Goal: Check status: Check status

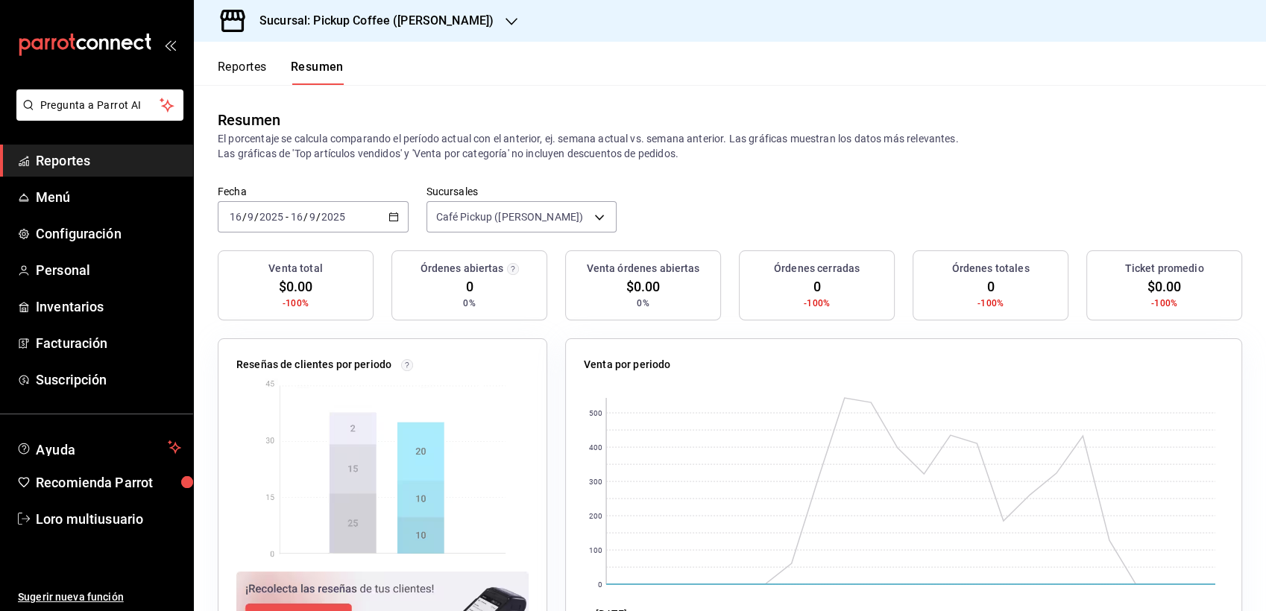
click at [268, 230] on div "[DATE] [DATE] - [DATE] [DATE]" at bounding box center [313, 216] width 191 height 31
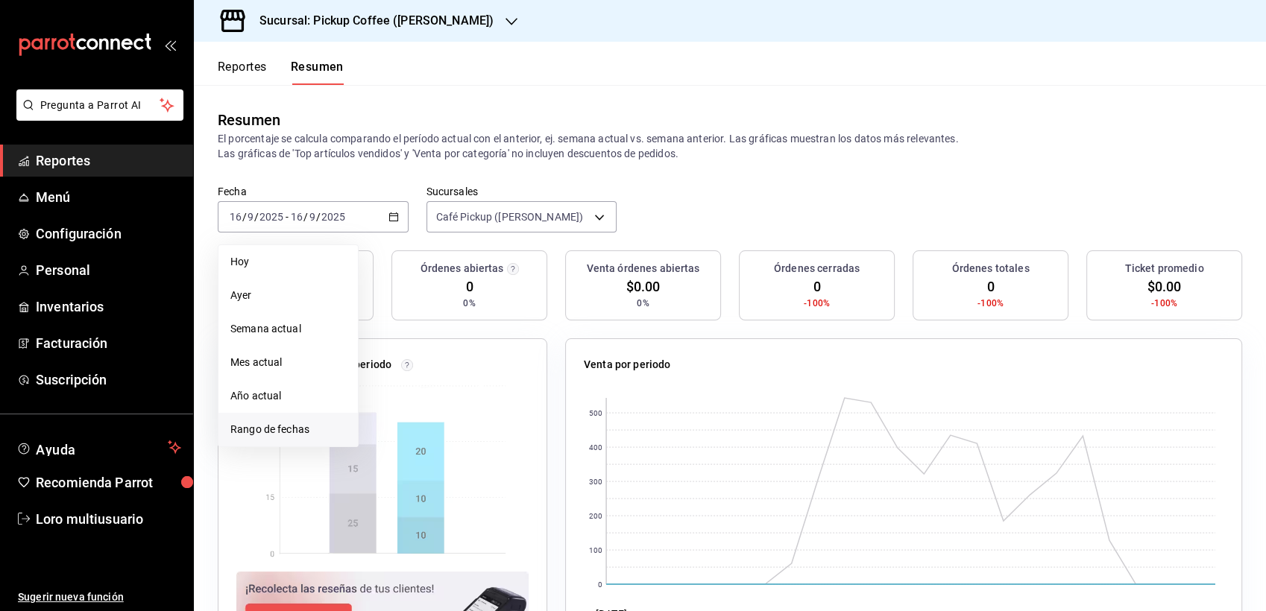
click at [262, 432] on span "Rango de fechas" at bounding box center [288, 430] width 116 height 16
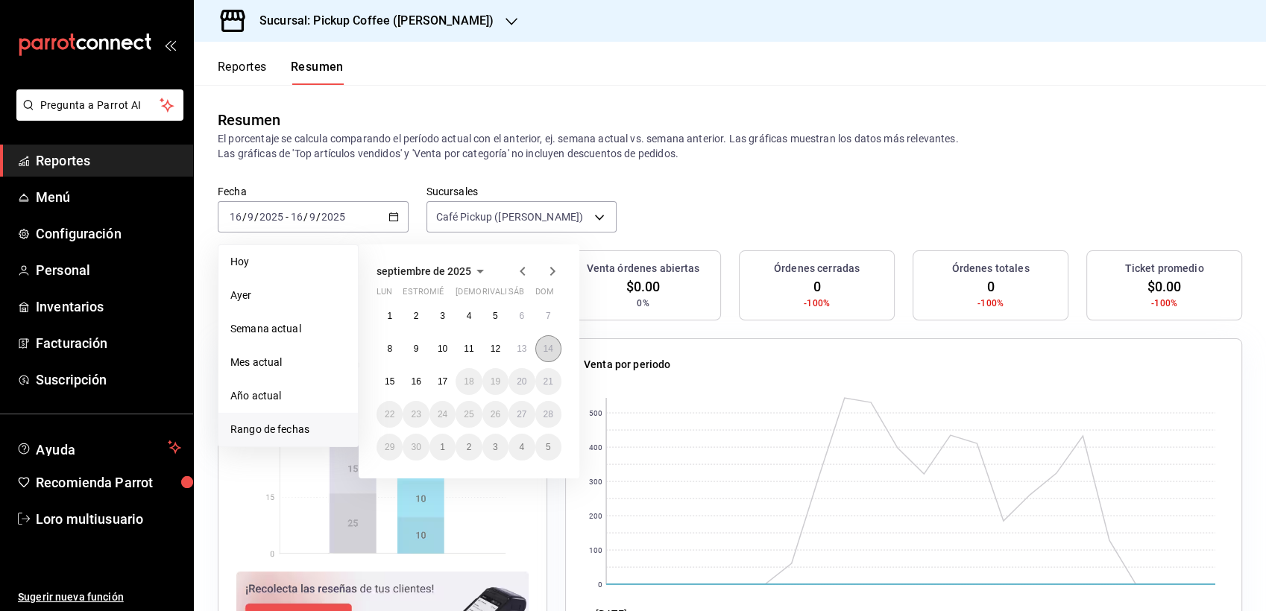
click at [558, 355] on button "14" at bounding box center [548, 349] width 26 height 27
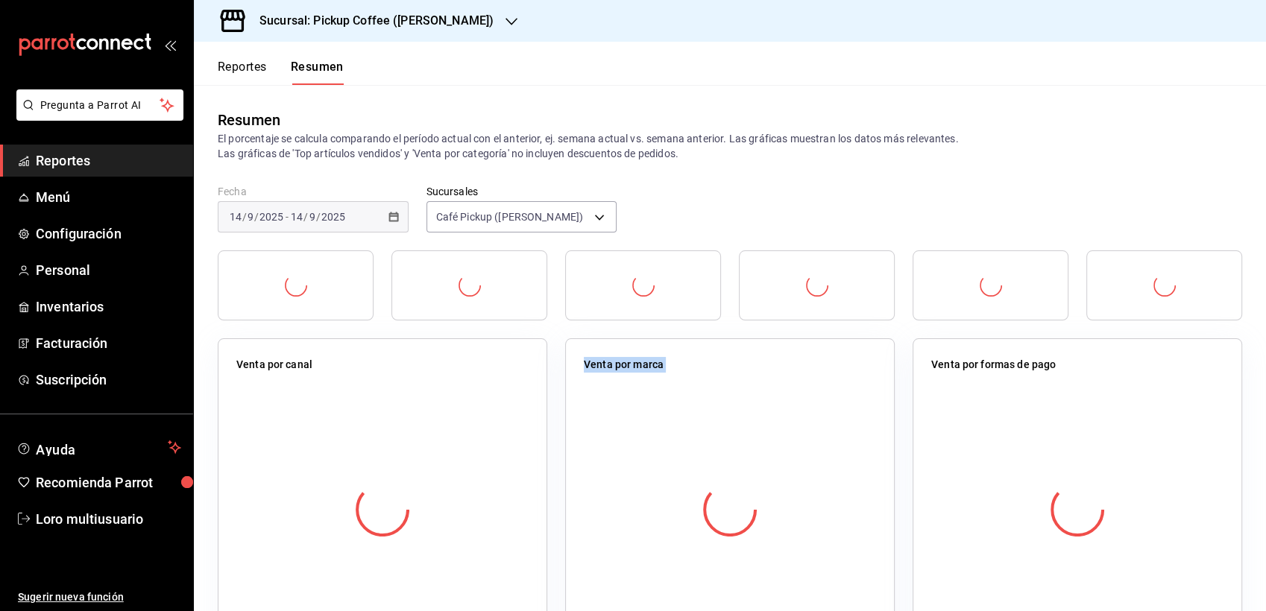
click at [558, 355] on div "Venta por marca" at bounding box center [720, 486] width 347 height 331
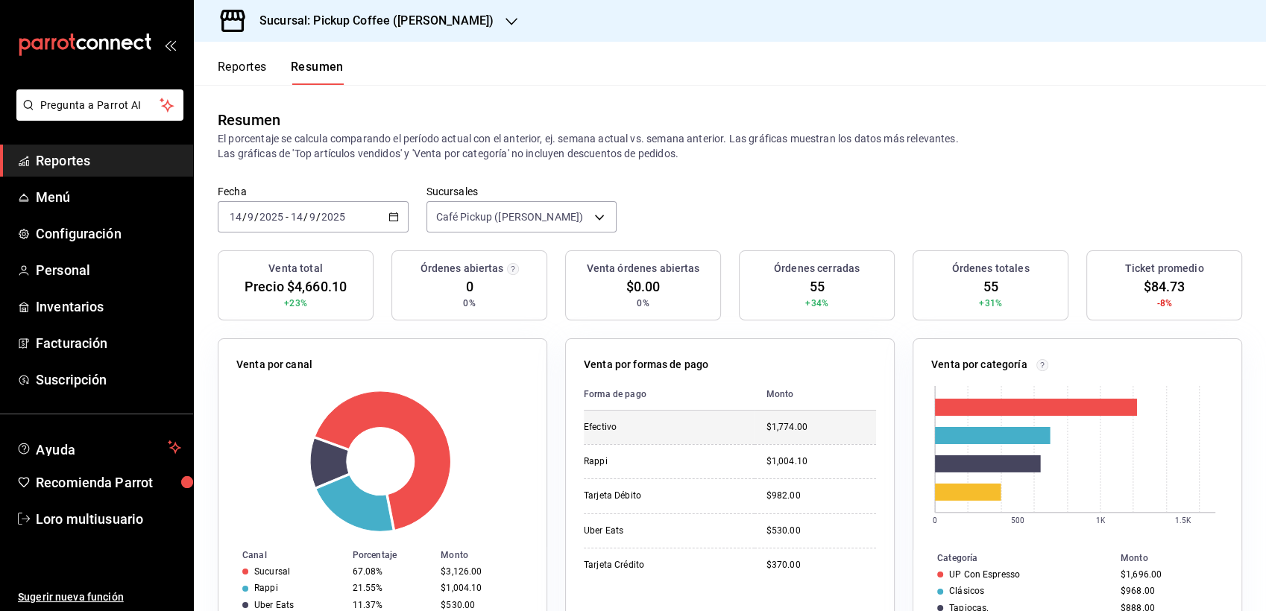
click at [806, 418] on td "$1,774.00" at bounding box center [816, 428] width 122 height 34
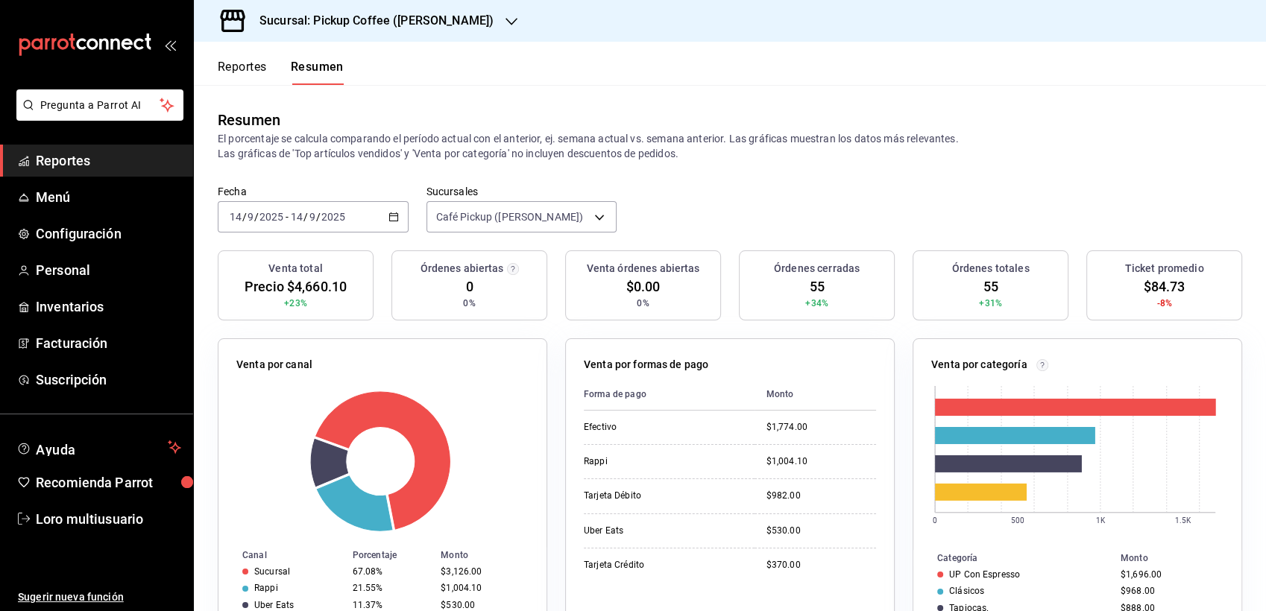
click at [297, 223] on input "14" at bounding box center [296, 217] width 13 height 12
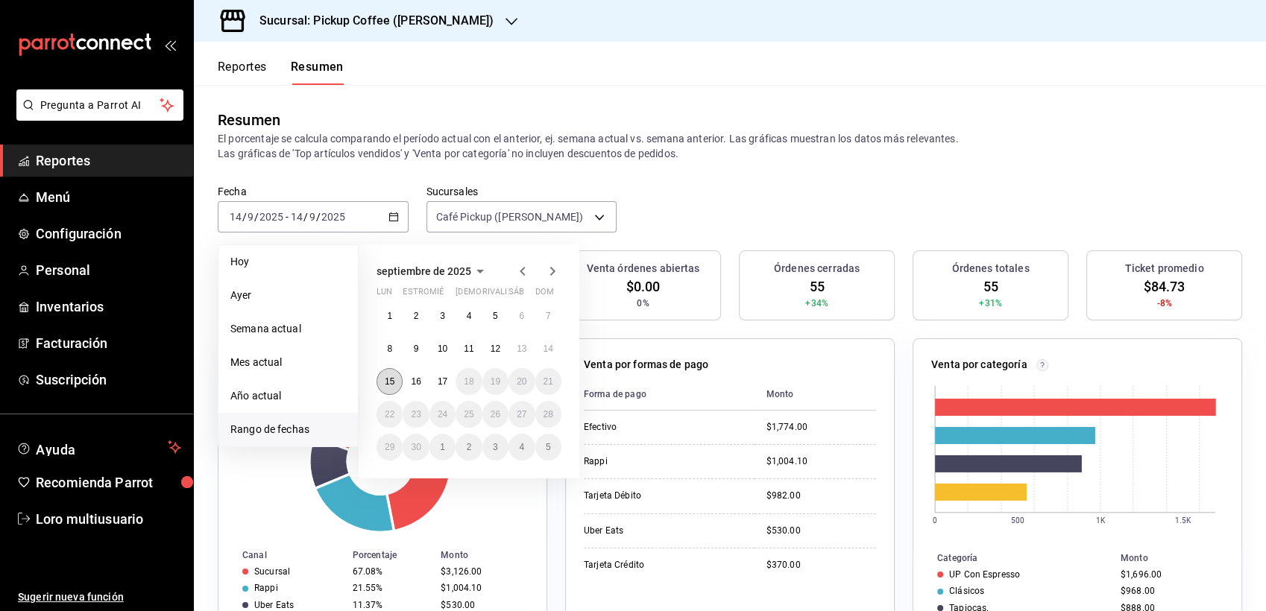
click at [385, 385] on abbr "15" at bounding box center [390, 382] width 10 height 10
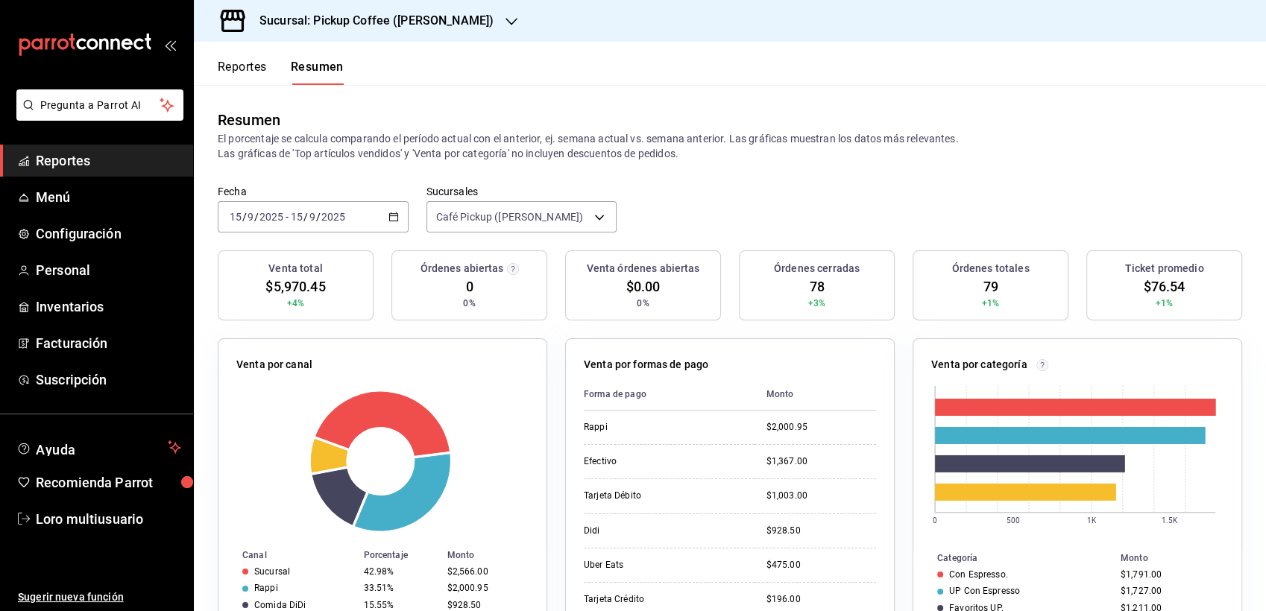
click at [284, 216] on div "[DATE] [DATE]" at bounding box center [256, 217] width 58 height 12
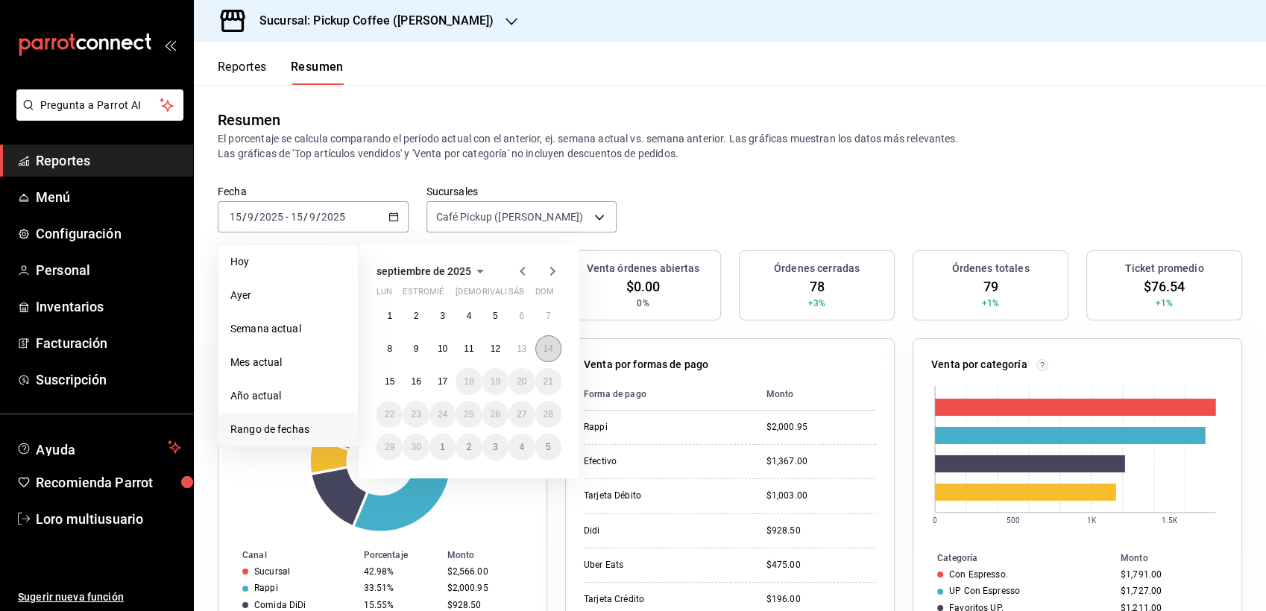
click at [561, 350] on button "14" at bounding box center [548, 349] width 26 height 27
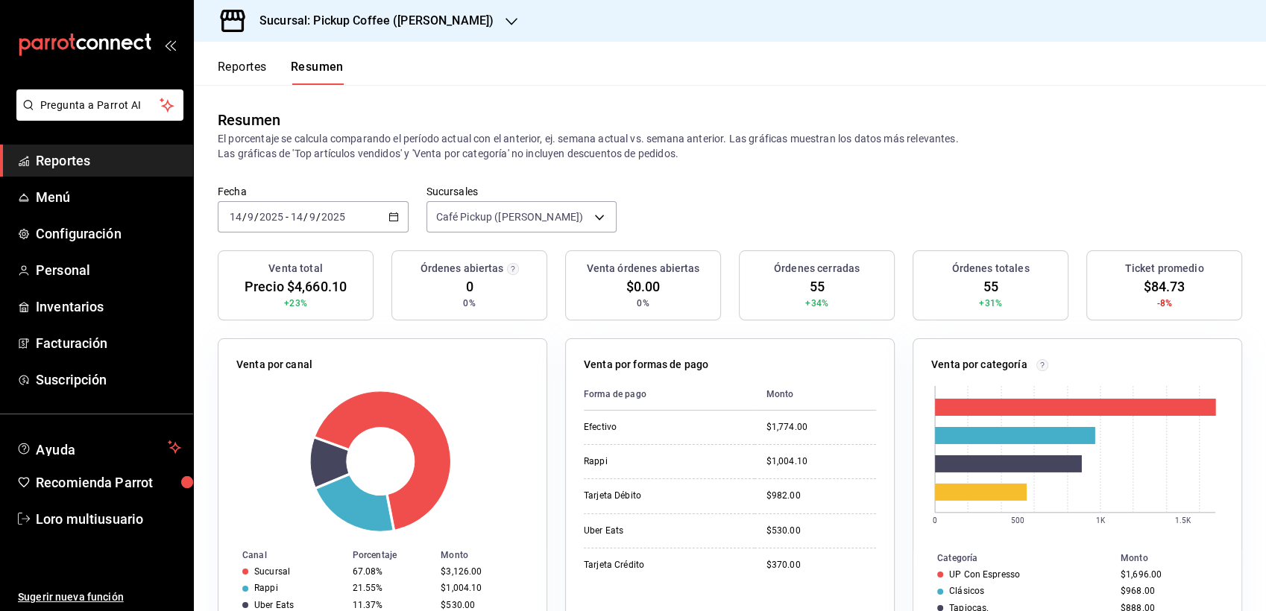
click at [334, 212] on input "2025" at bounding box center [333, 217] width 25 height 12
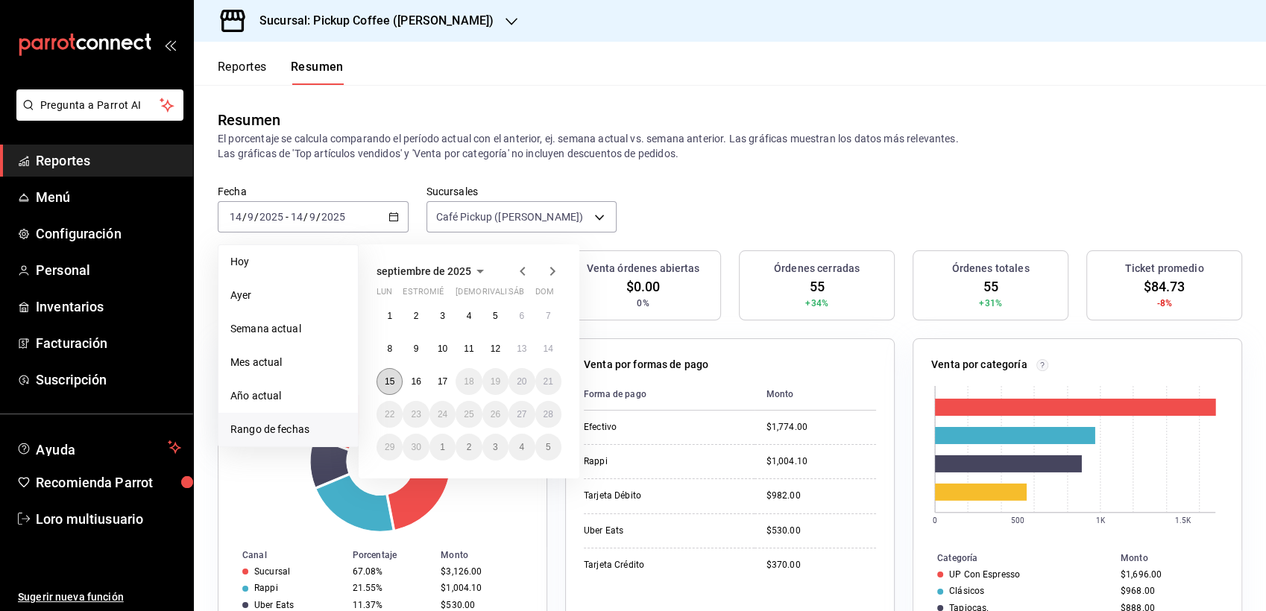
click at [393, 377] on abbr "15" at bounding box center [390, 382] width 10 height 10
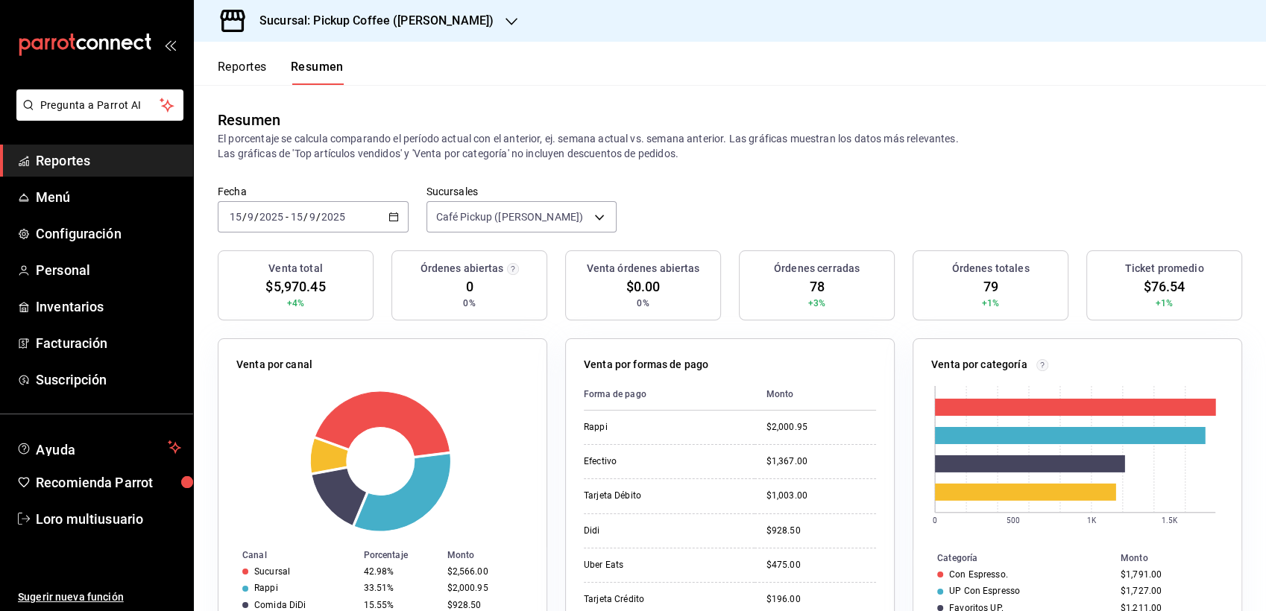
click at [376, 26] on h3 "Sucursal: Pickup Coffee ([PERSON_NAME])" at bounding box center [371, 21] width 246 height 18
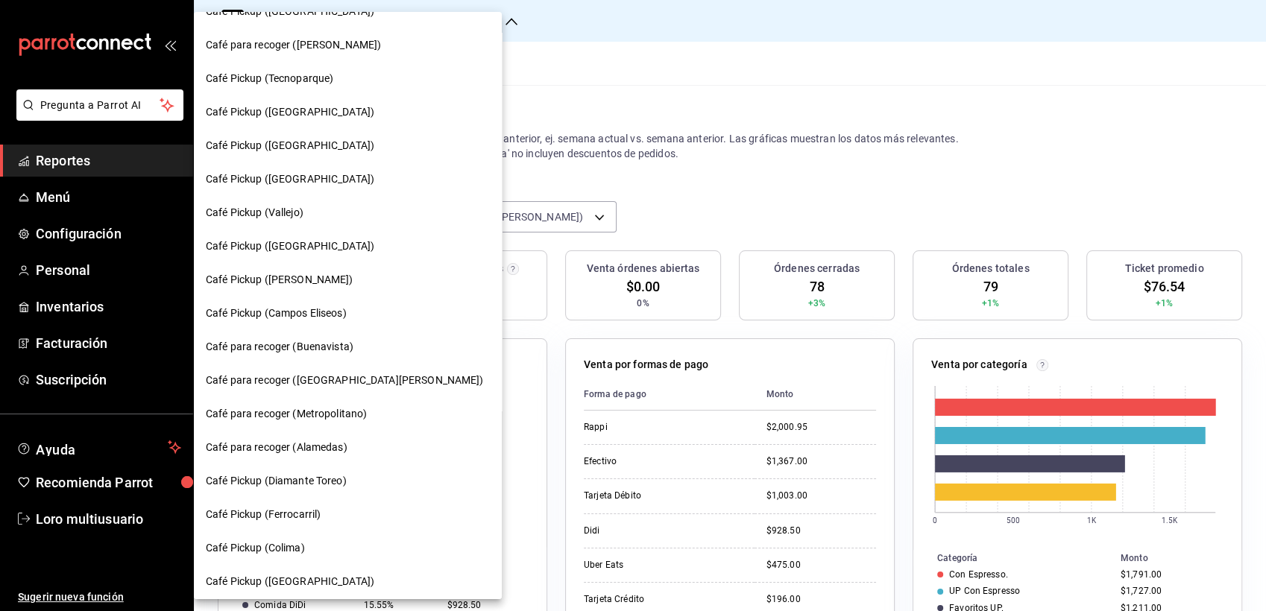
scroll to position [357, 0]
click at [298, 192] on div "Café Pickup ([GEOGRAPHIC_DATA])" at bounding box center [348, 181] width 308 height 34
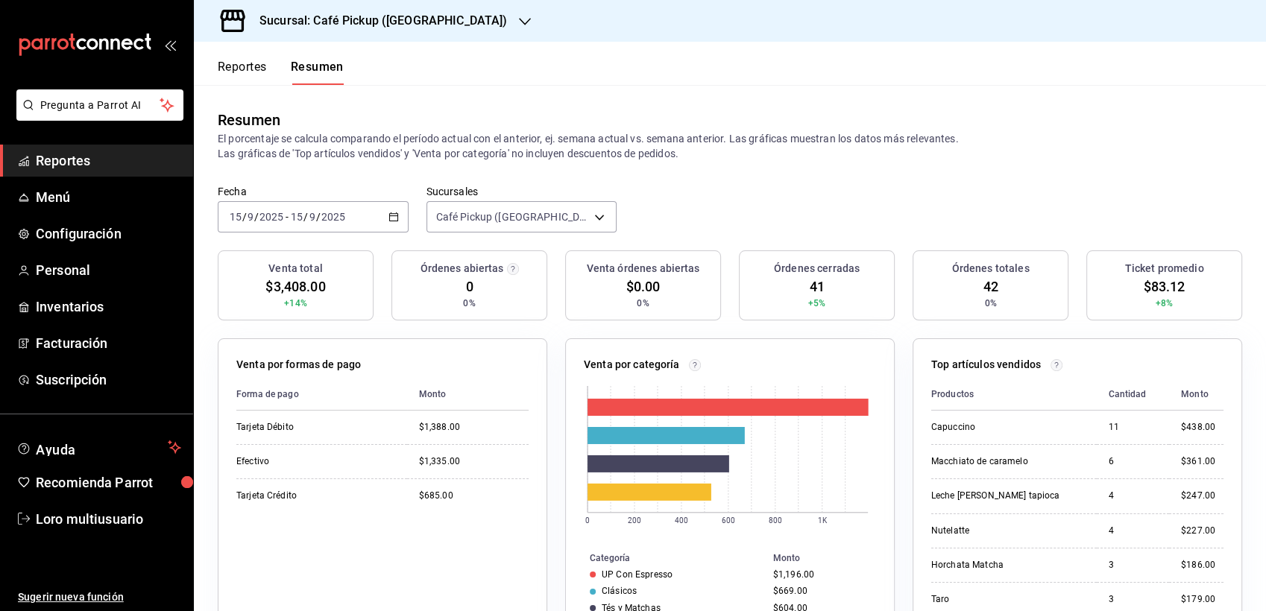
click at [323, 219] on input "2025" at bounding box center [333, 217] width 25 height 12
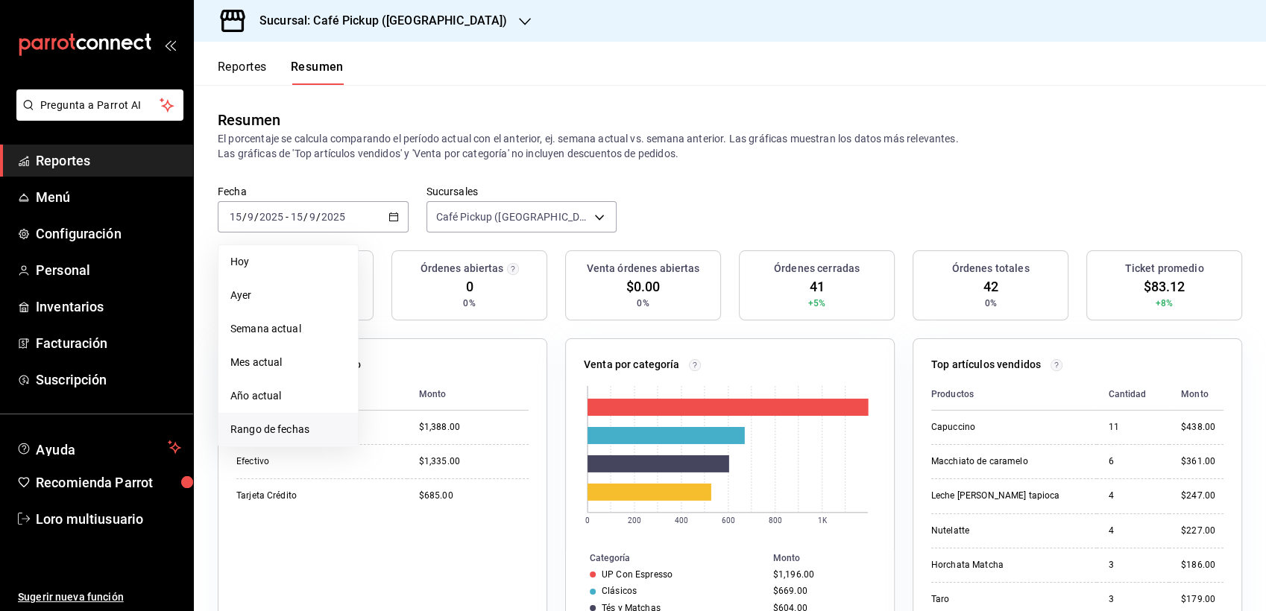
click at [283, 436] on span "Rango de fechas" at bounding box center [288, 430] width 116 height 16
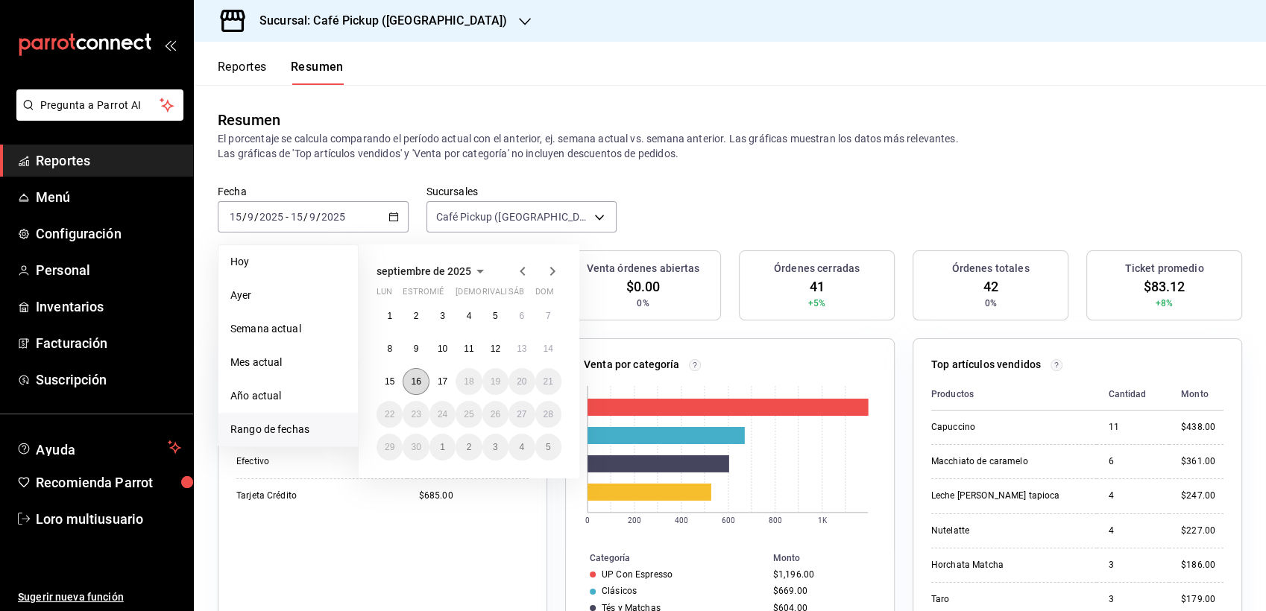
click at [419, 375] on button "16" at bounding box center [416, 381] width 26 height 27
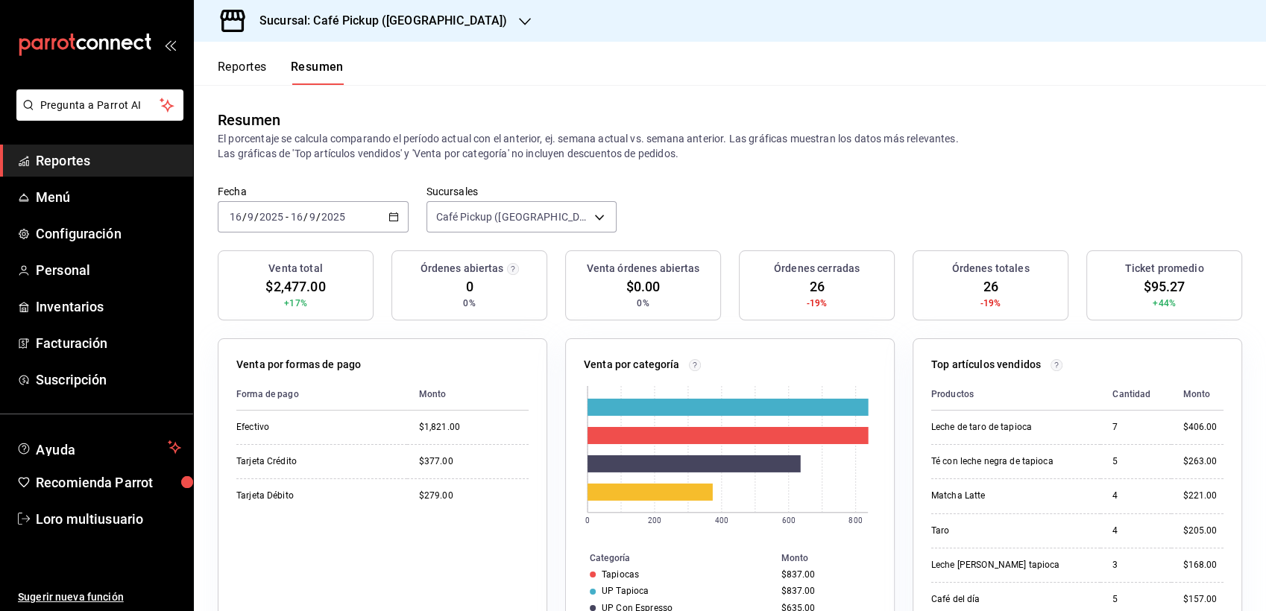
click at [336, 6] on div "Sucursal: Café Pickup ([GEOGRAPHIC_DATA])" at bounding box center [371, 21] width 331 height 42
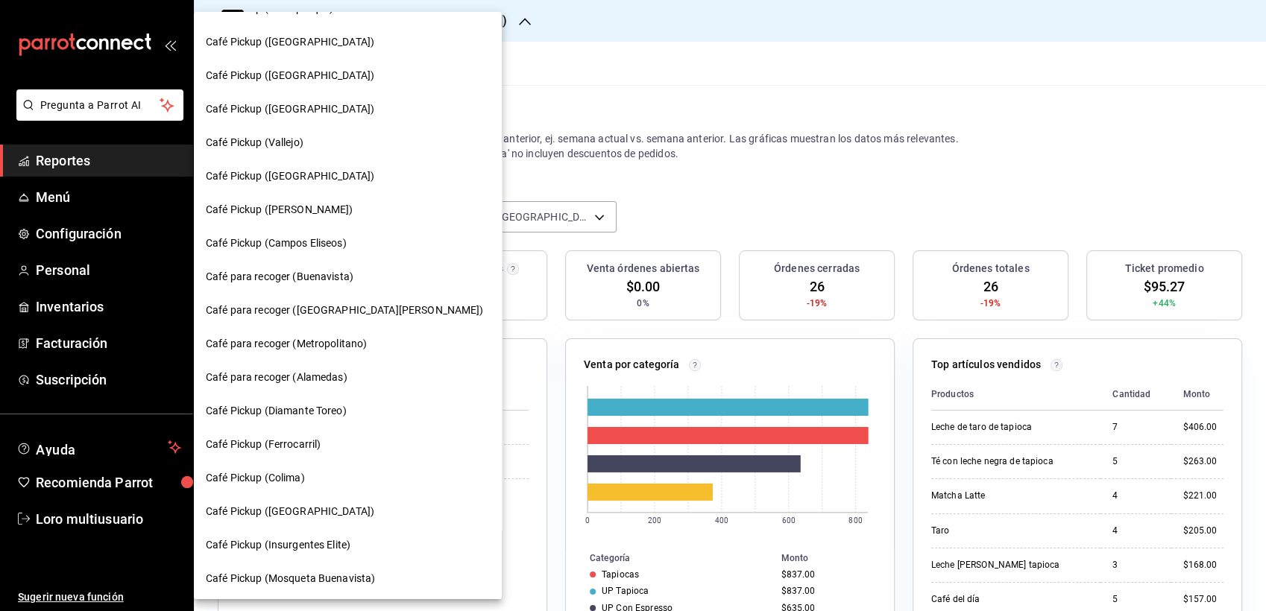
scroll to position [425, 0]
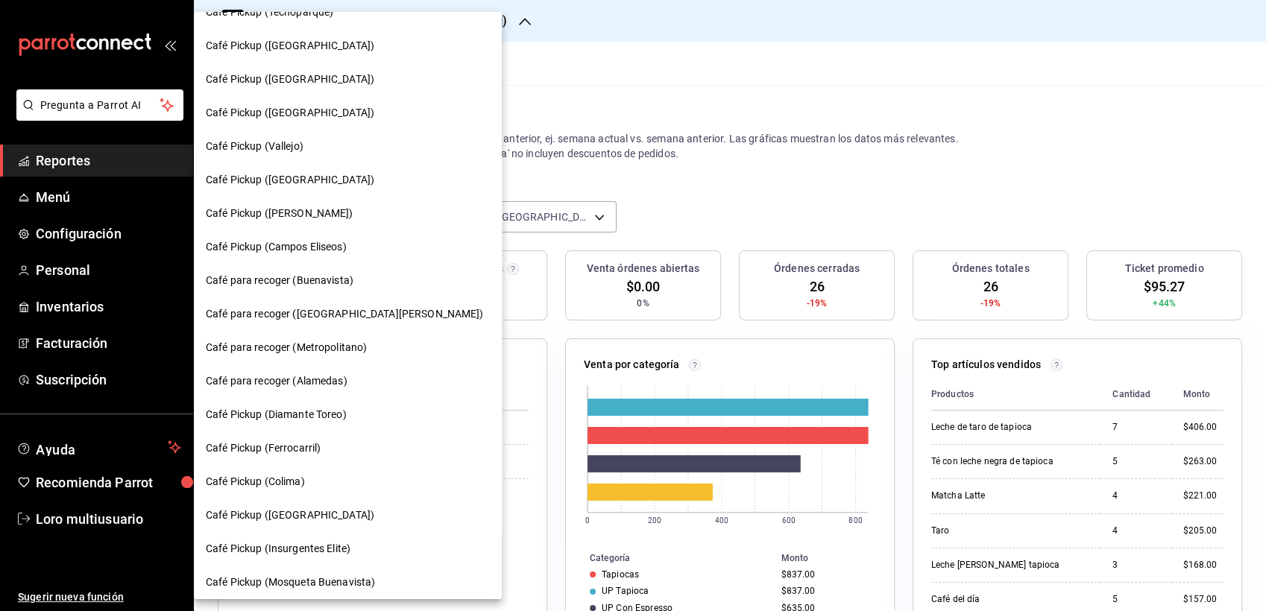
click at [323, 244] on span "Café Pickup (Campos Eliseos)" at bounding box center [276, 247] width 141 height 16
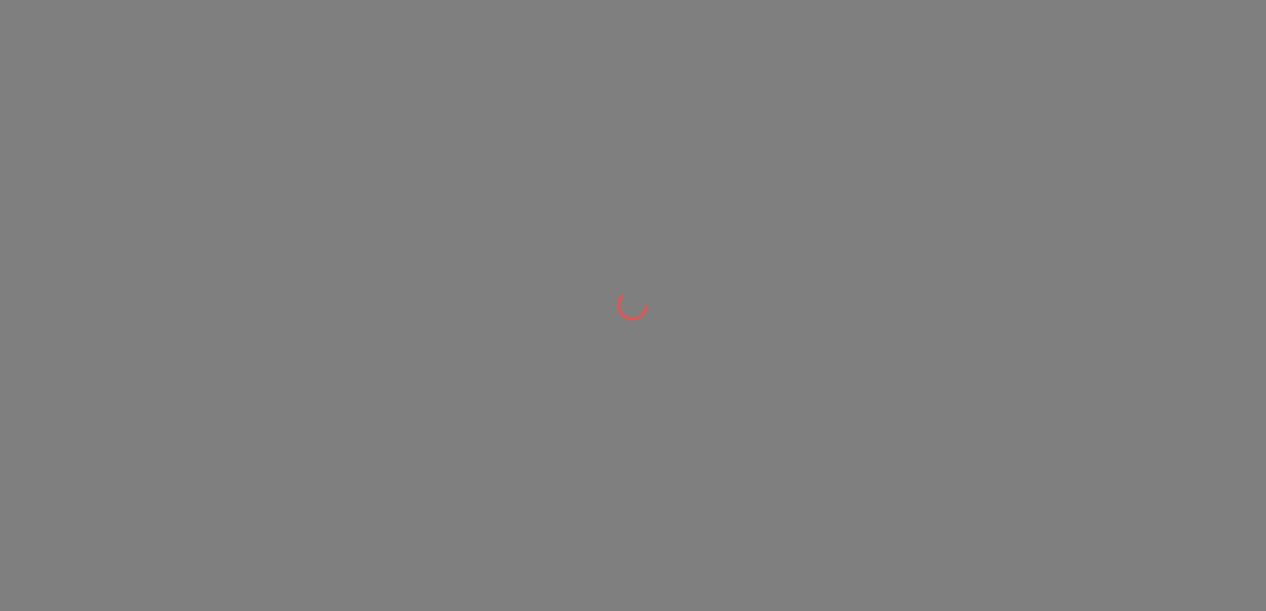
click at [323, 244] on div at bounding box center [633, 305] width 1266 height 611
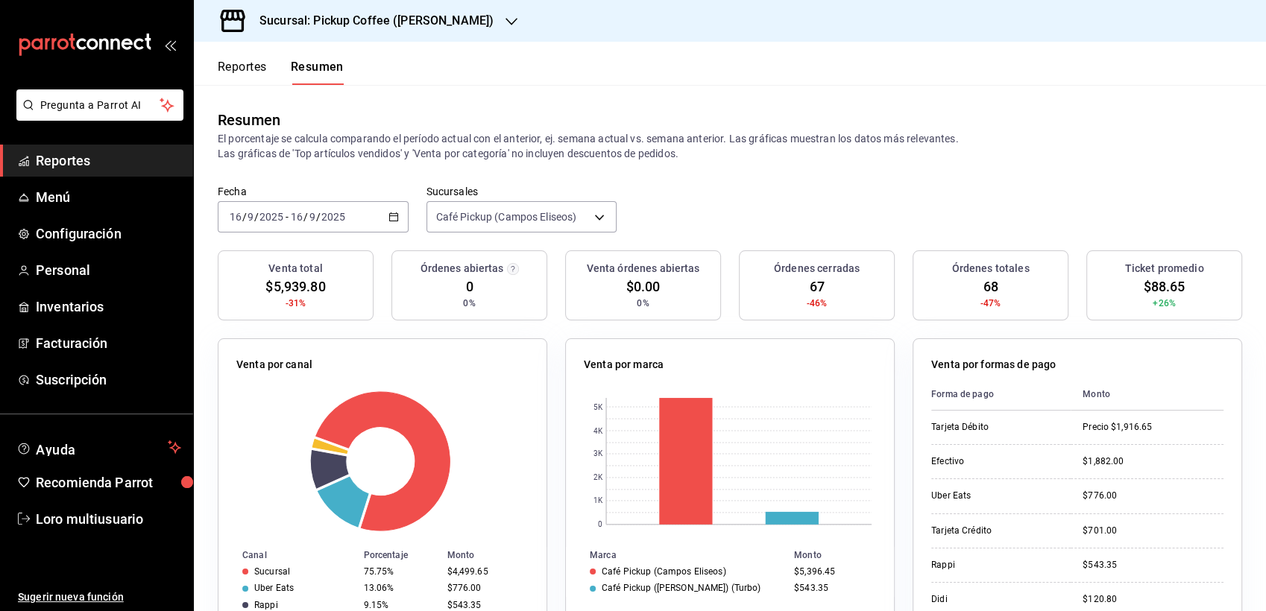
click at [316, 217] on span "/" at bounding box center [318, 217] width 4 height 12
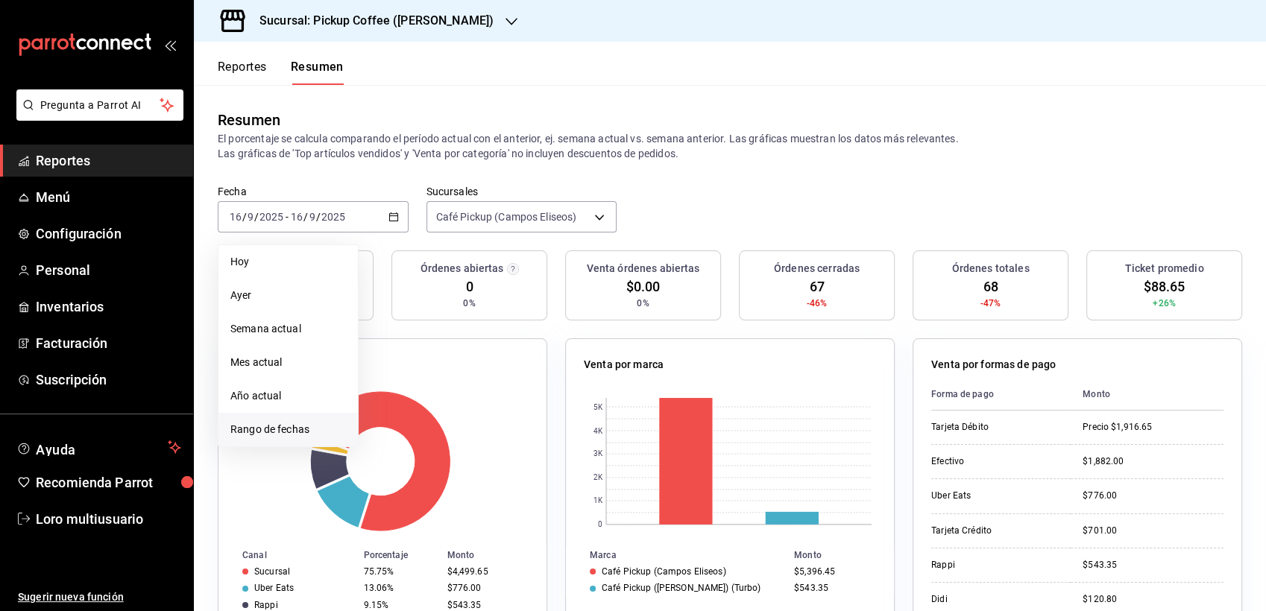
click at [280, 430] on span "Rango de fechas" at bounding box center [288, 430] width 116 height 16
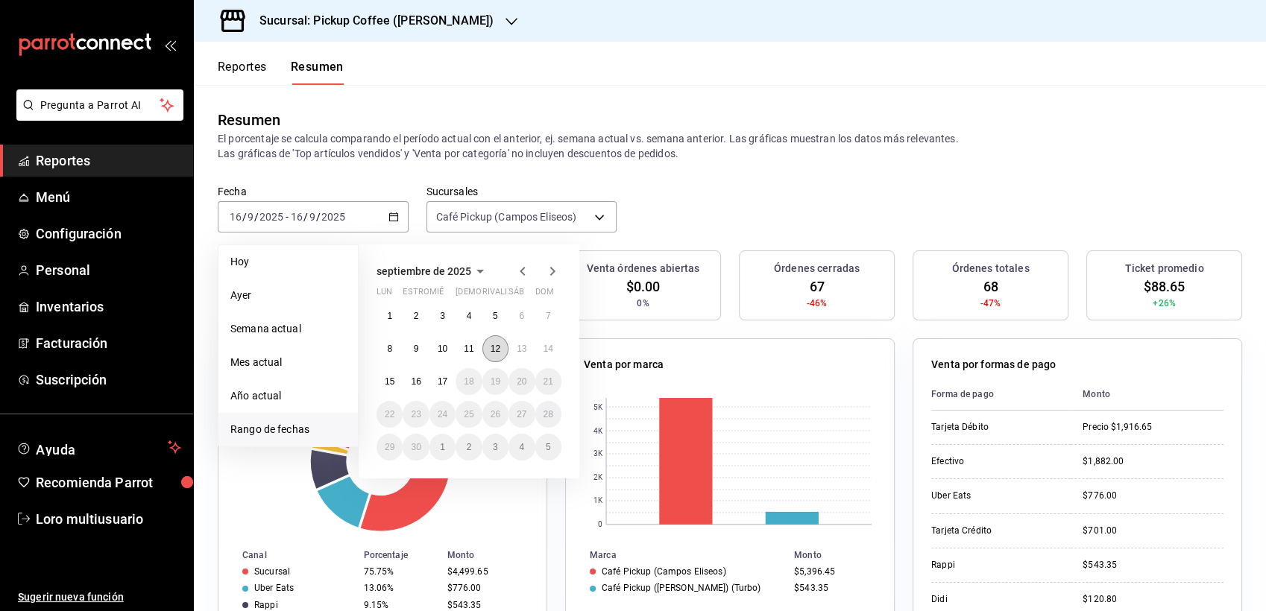
click at [497, 345] on abbr "12" at bounding box center [496, 349] width 10 height 10
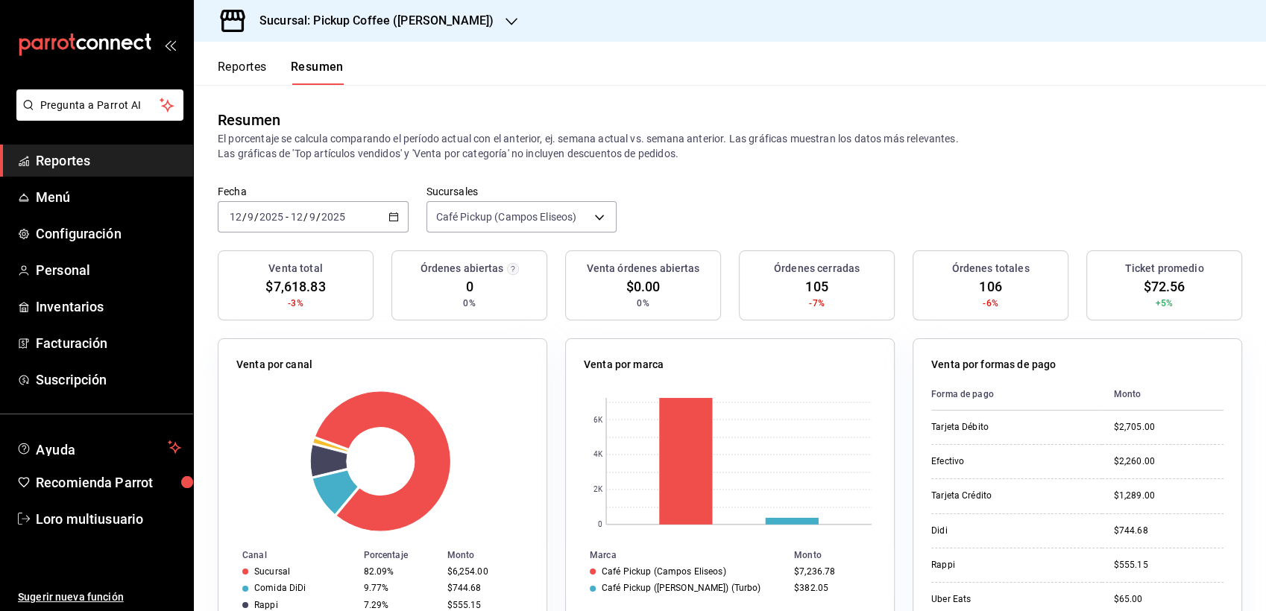
click at [346, 211] on div "[DATE] [DATE] - [DATE] [DATE]" at bounding box center [313, 216] width 191 height 31
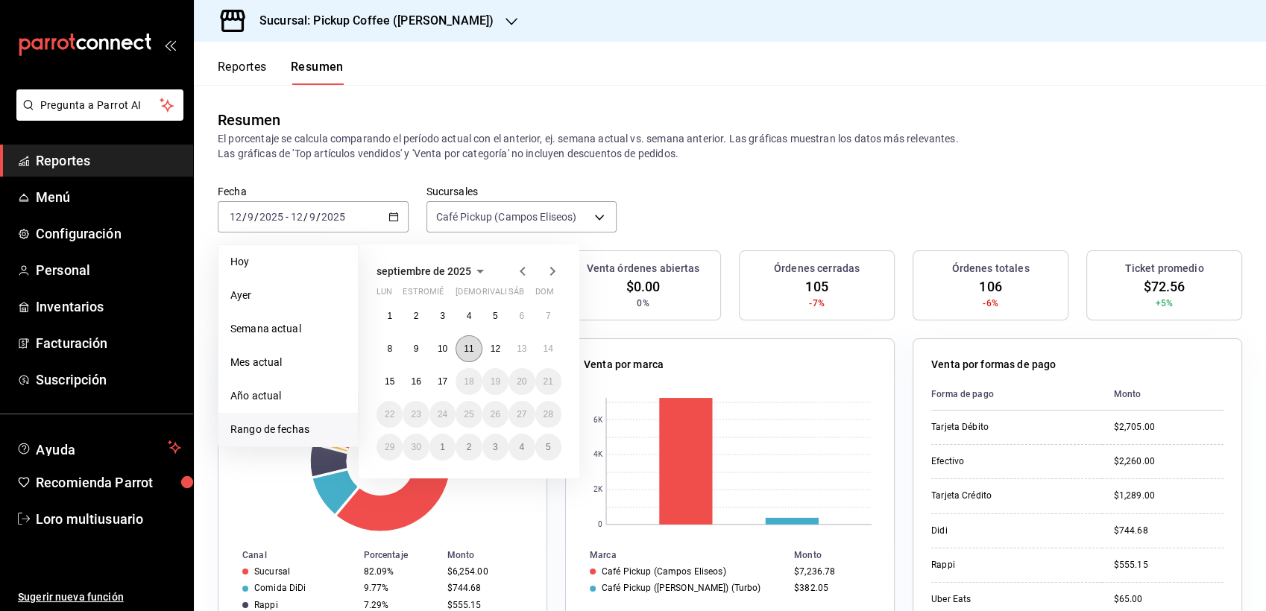
click at [465, 347] on abbr "11" at bounding box center [469, 349] width 10 height 10
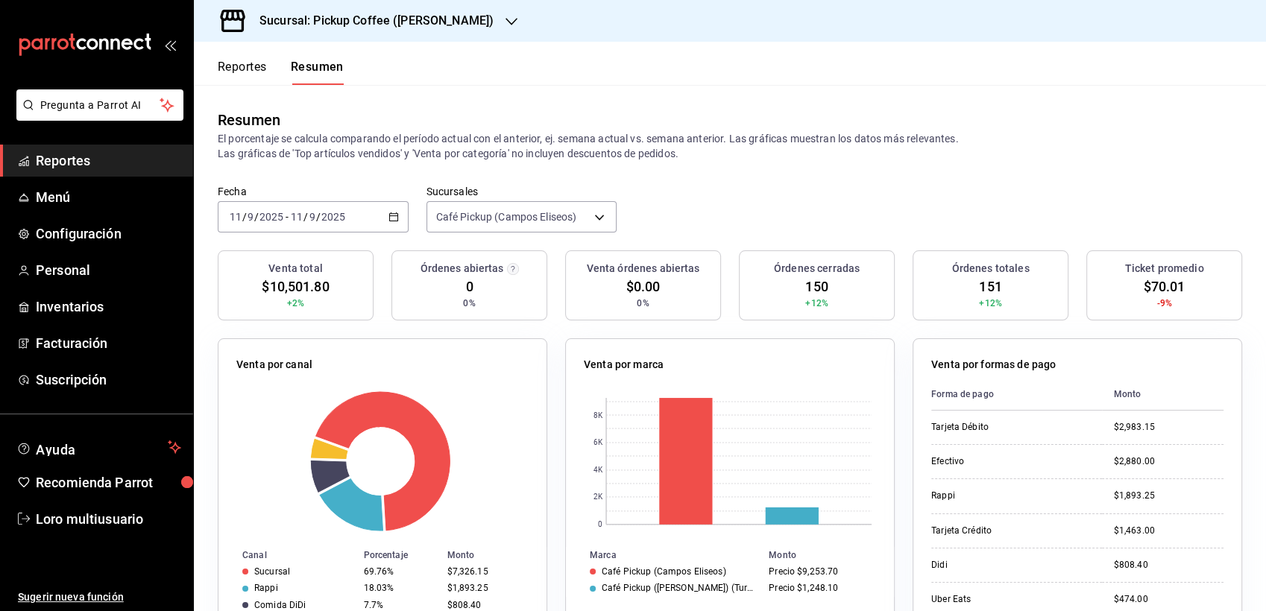
click at [304, 215] on span "/" at bounding box center [305, 217] width 4 height 12
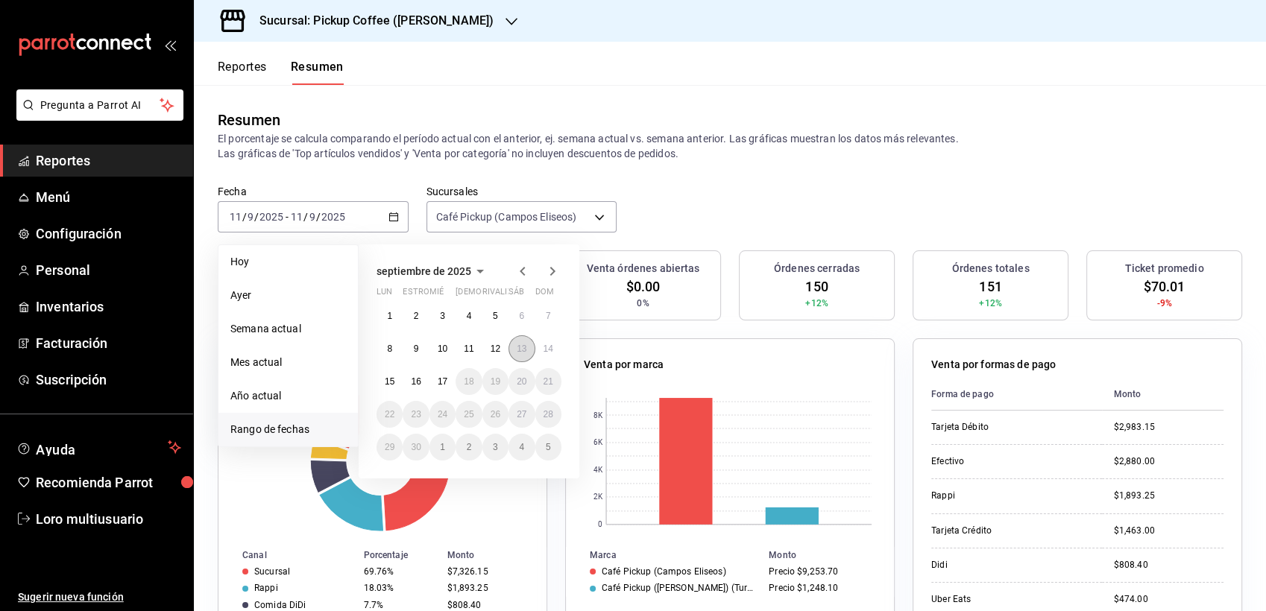
click at [515, 349] on button "13" at bounding box center [521, 349] width 26 height 27
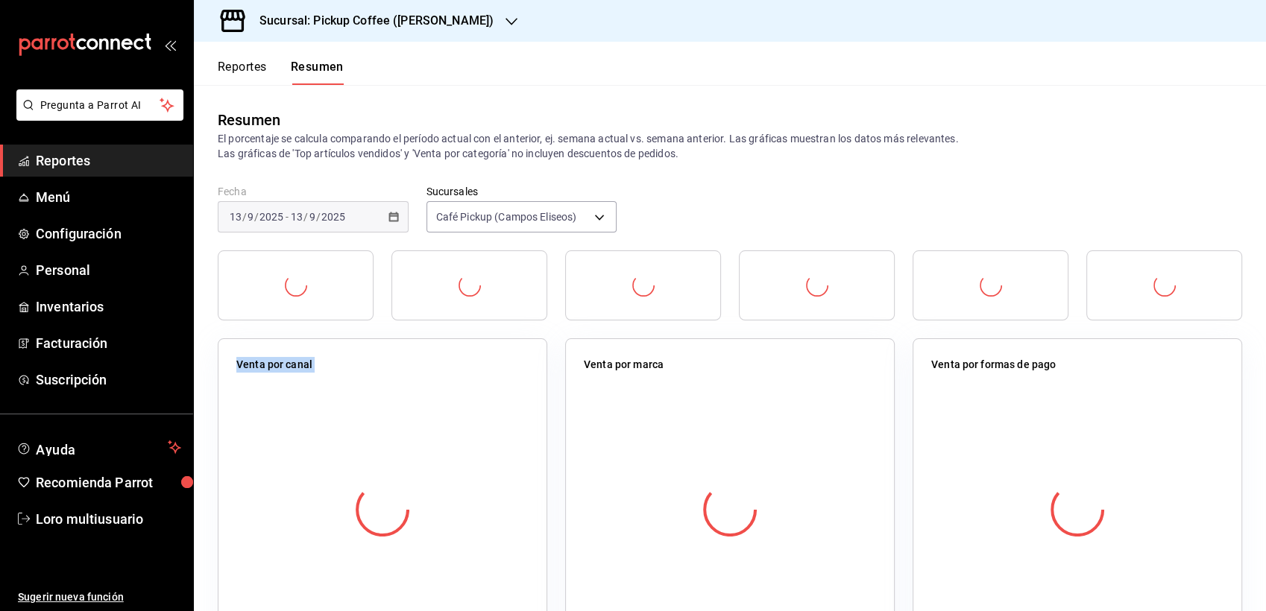
click at [515, 349] on div "Venta por canal" at bounding box center [383, 494] width 330 height 313
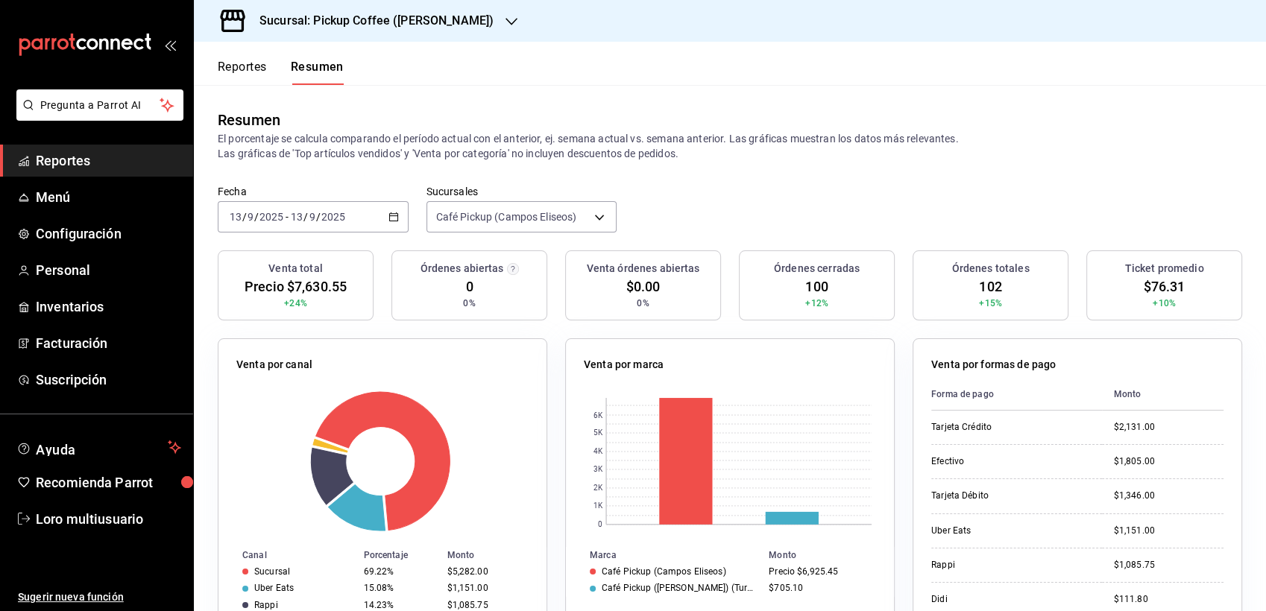
click at [332, 209] on div "[DATE] [DATE] - [DATE] [DATE]" at bounding box center [313, 216] width 191 height 31
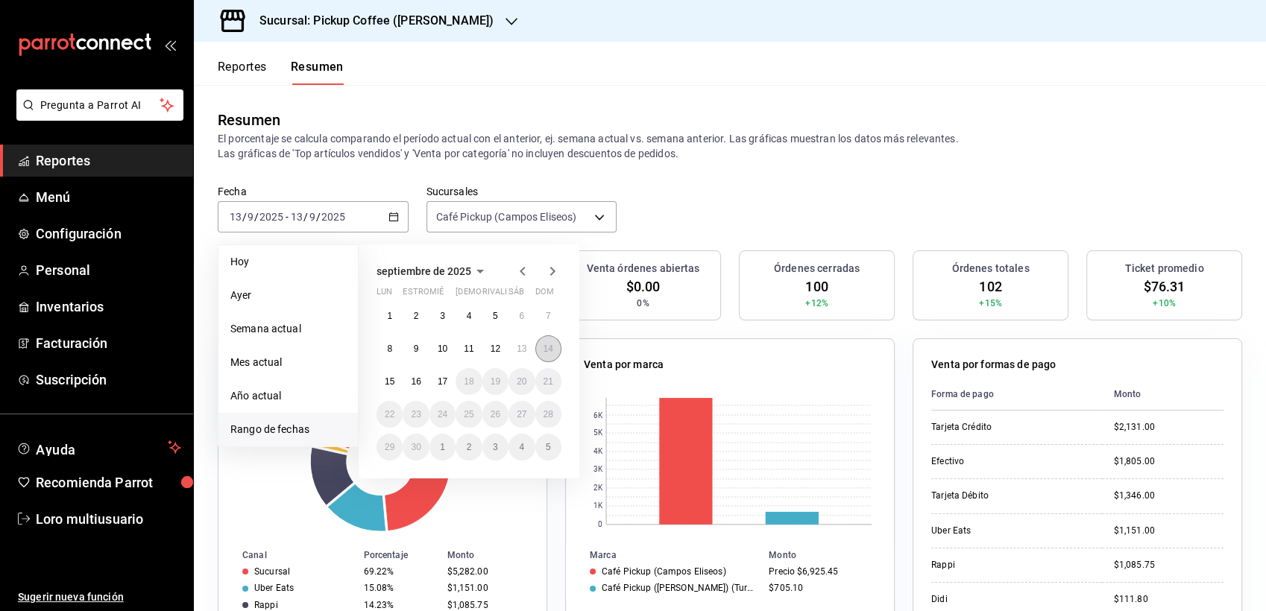
click at [548, 344] on abbr "14" at bounding box center [549, 349] width 10 height 10
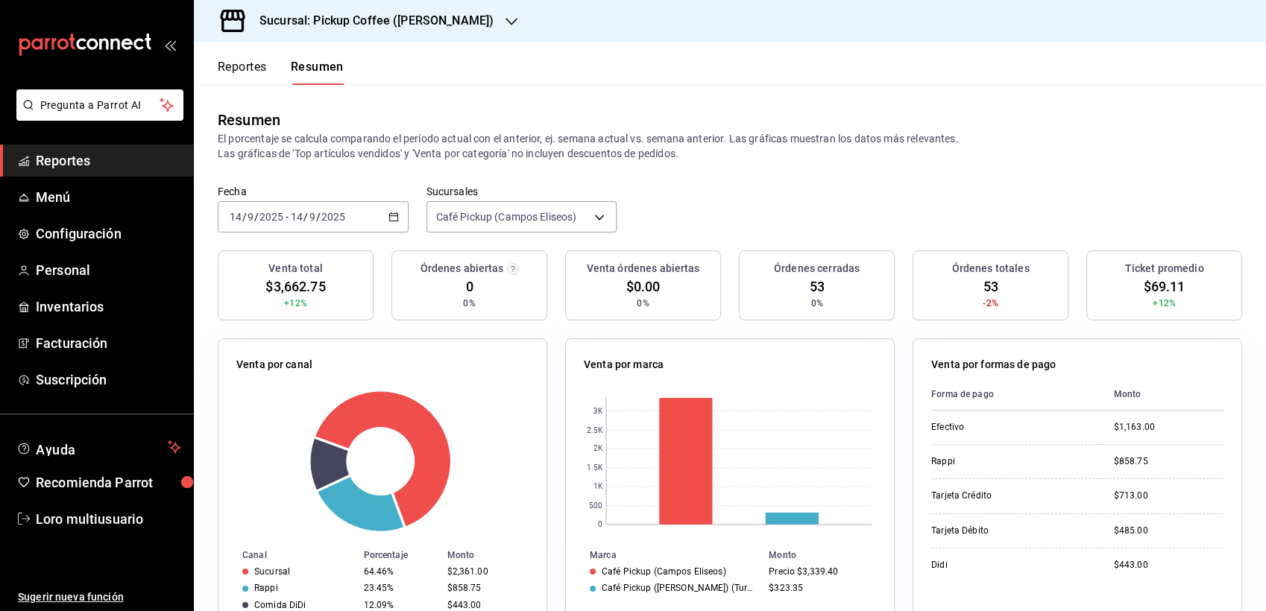
click at [338, 209] on div "[DATE] [DATE] - [DATE] [DATE]" at bounding box center [313, 216] width 191 height 31
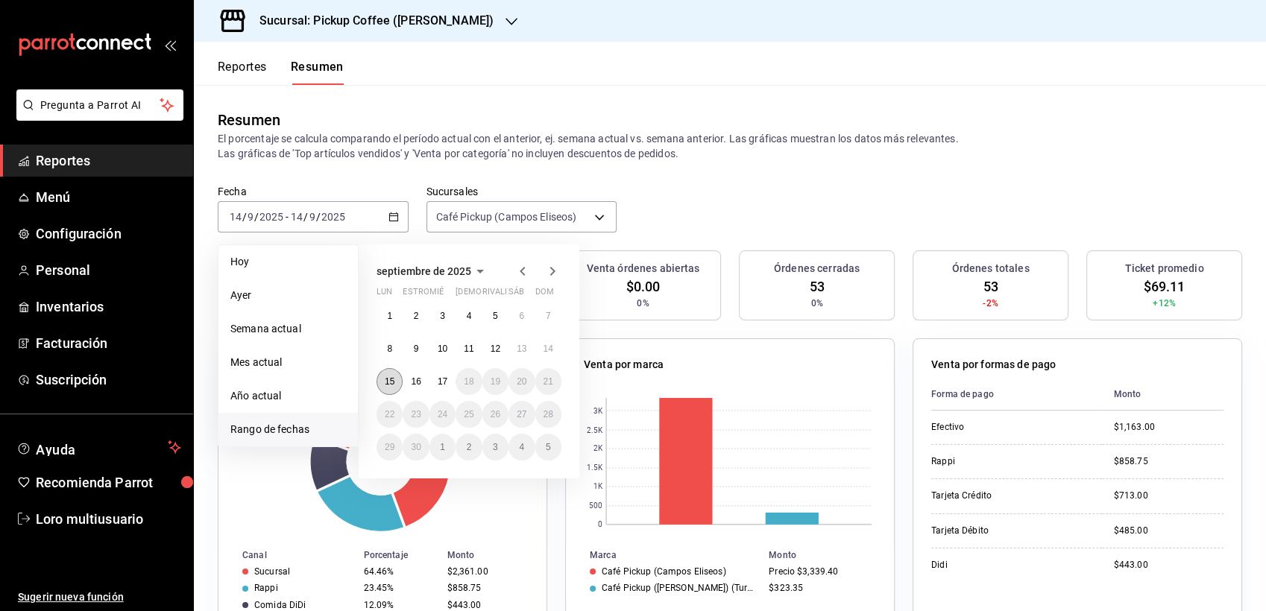
click at [388, 383] on abbr "15" at bounding box center [390, 382] width 10 height 10
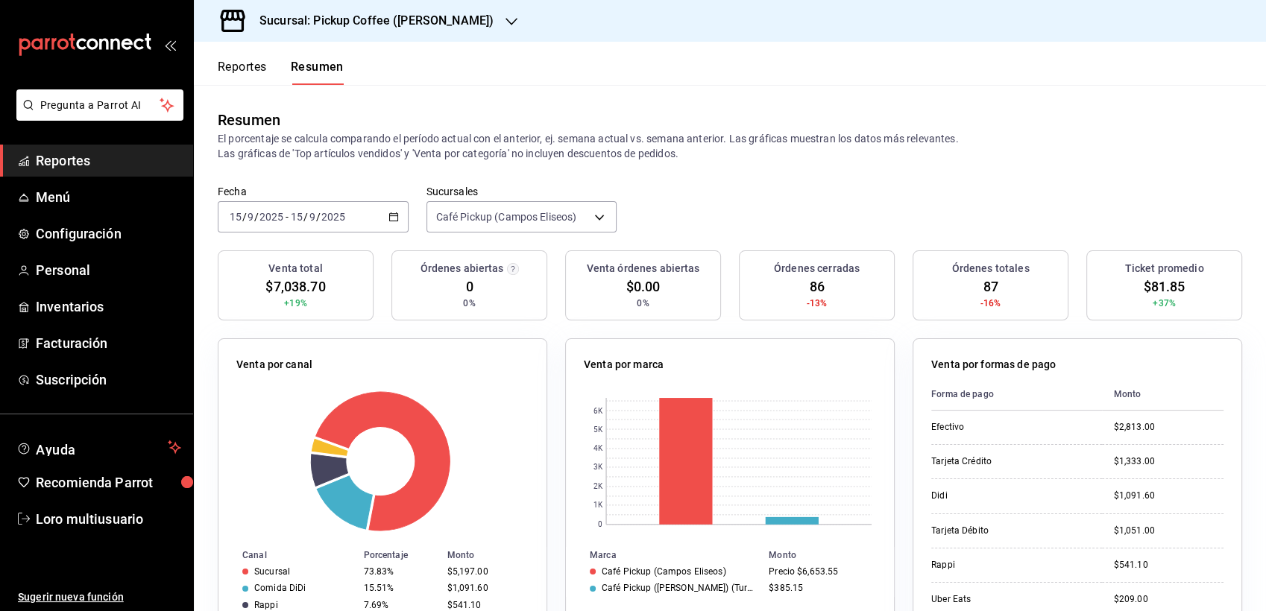
click at [306, 227] on div "[DATE] [DATE] - [DATE] [DATE]" at bounding box center [313, 216] width 191 height 31
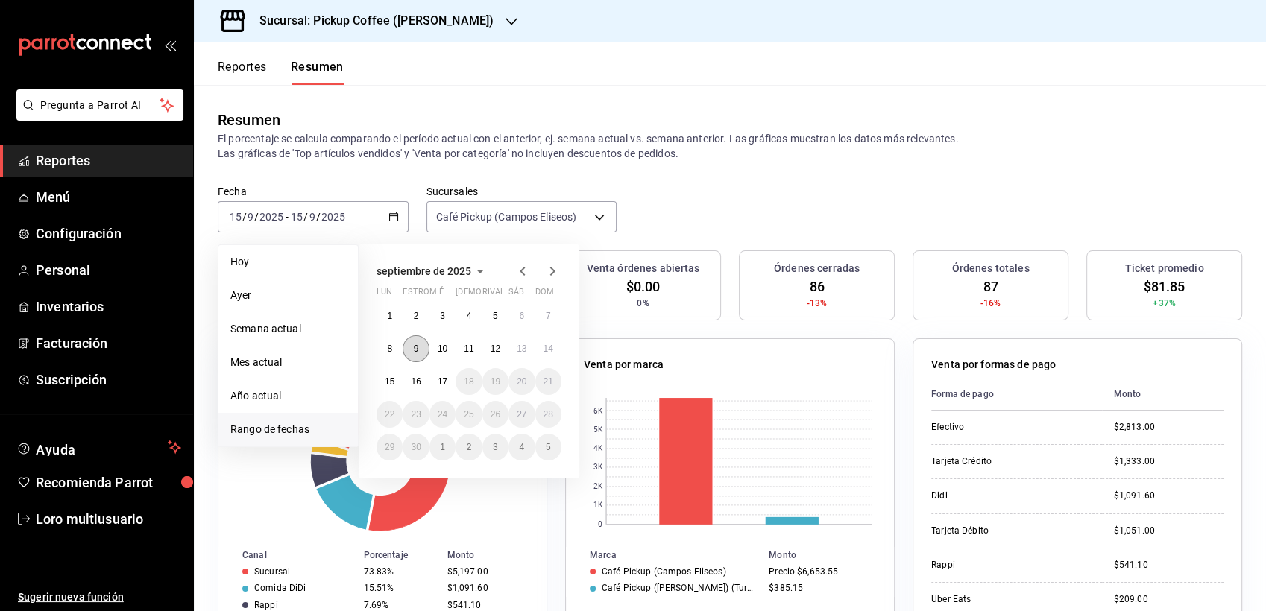
click at [423, 349] on button "9" at bounding box center [416, 349] width 26 height 27
